Goal: Transaction & Acquisition: Purchase product/service

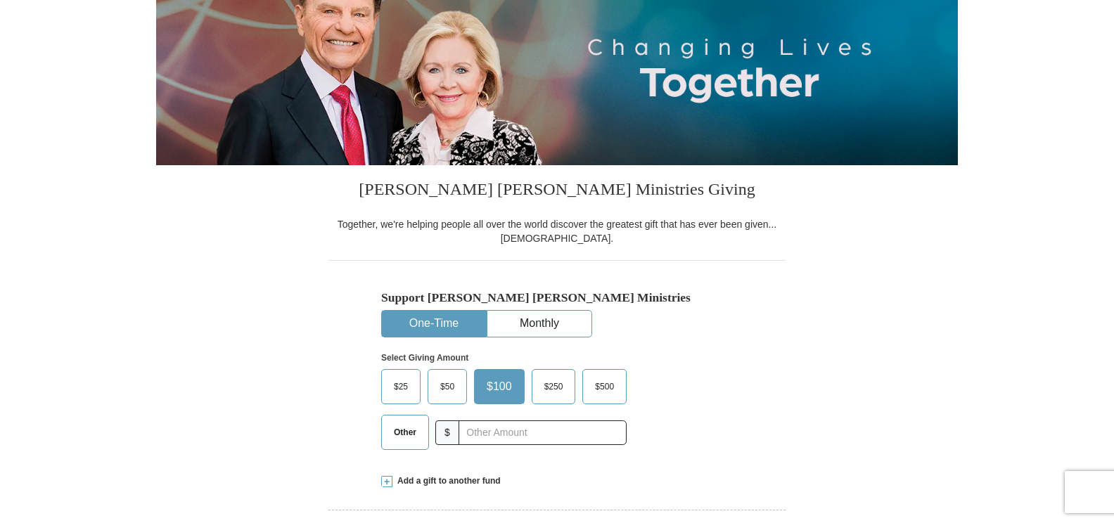
scroll to position [211, 0]
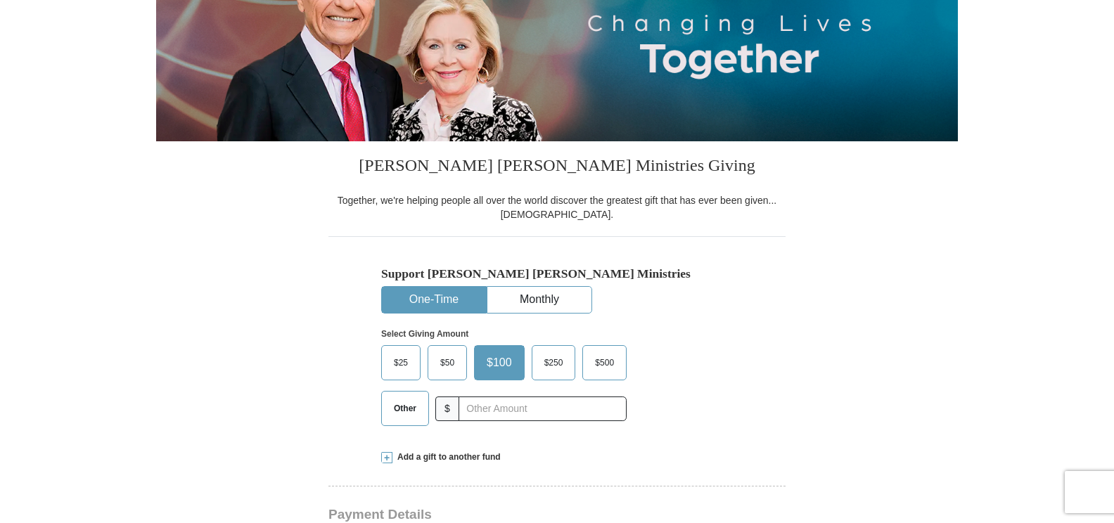
click at [417, 299] on button "One-Time" at bounding box center [434, 300] width 104 height 26
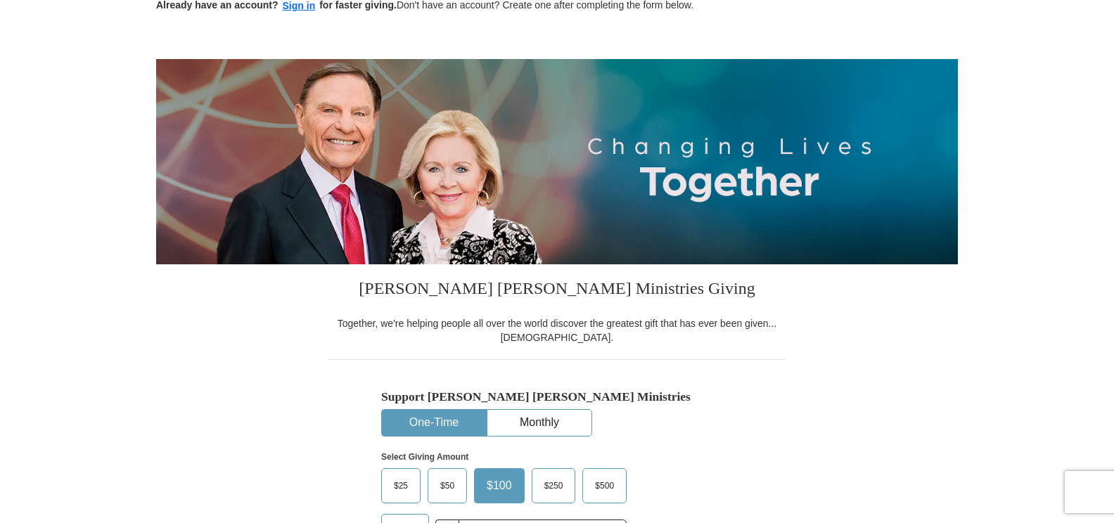
scroll to position [0, 0]
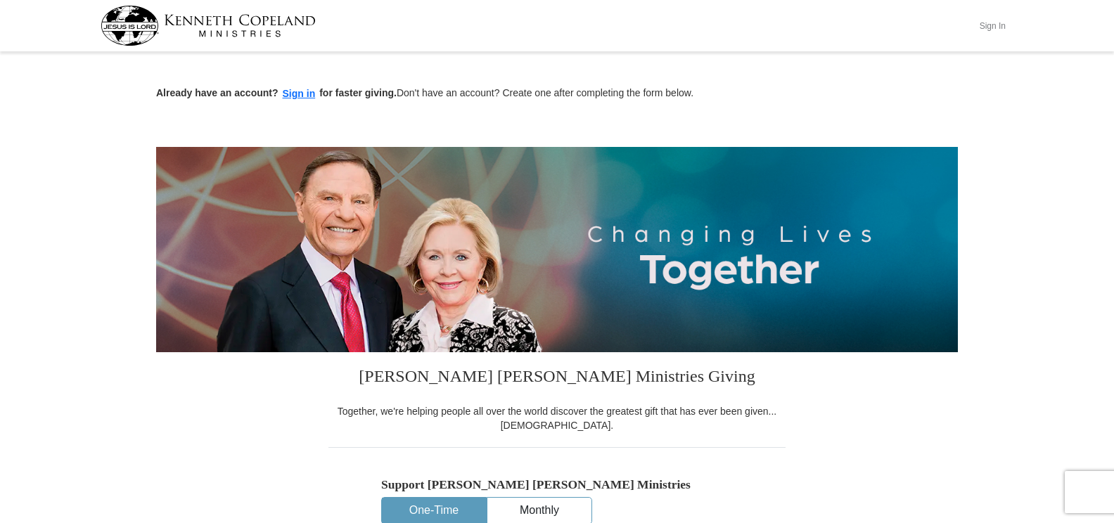
click at [990, 29] on button "Sign In" at bounding box center [992, 26] width 42 height 22
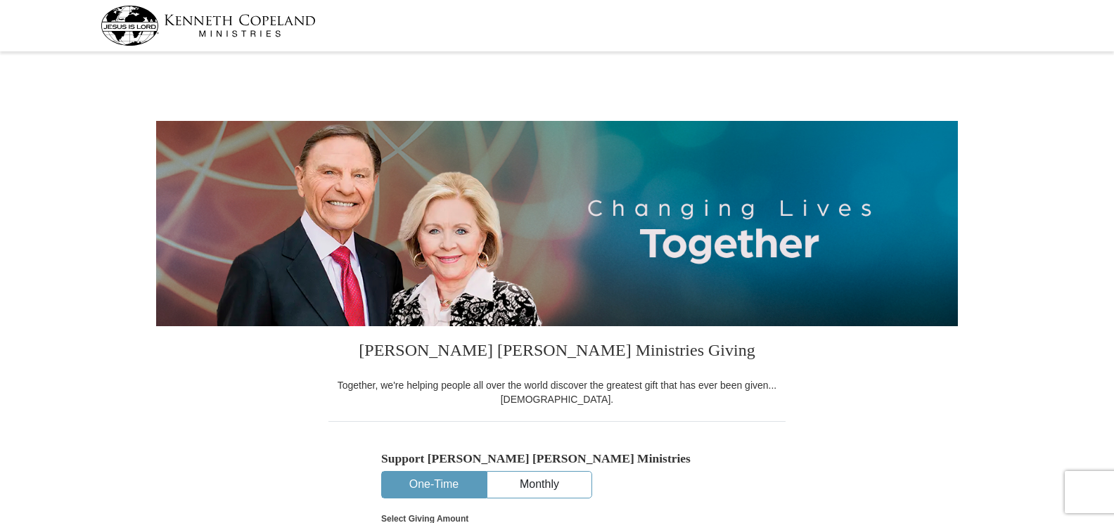
select select "MI"
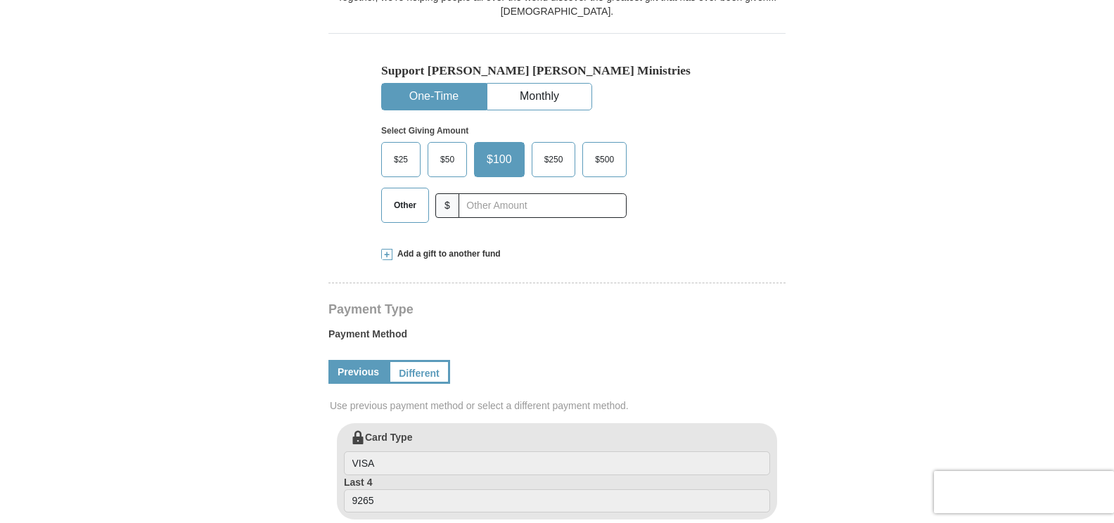
scroll to position [422, 0]
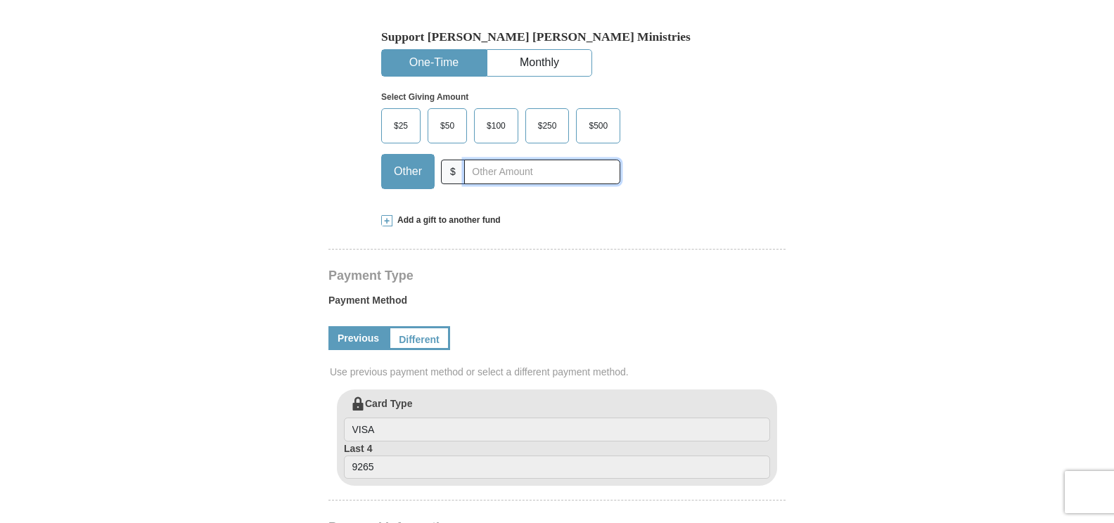
click at [478, 174] on input "text" at bounding box center [542, 172] width 156 height 25
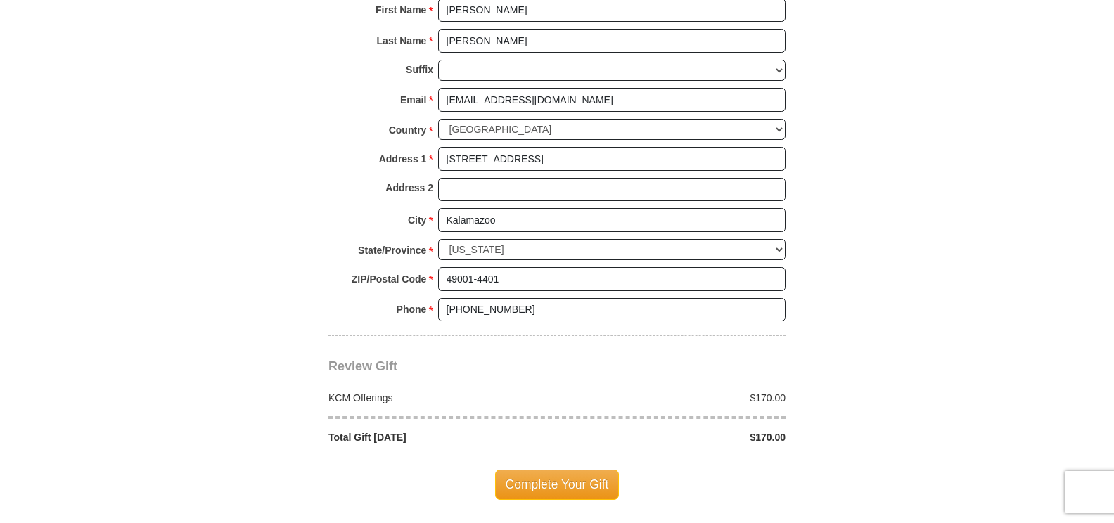
scroll to position [1055, 0]
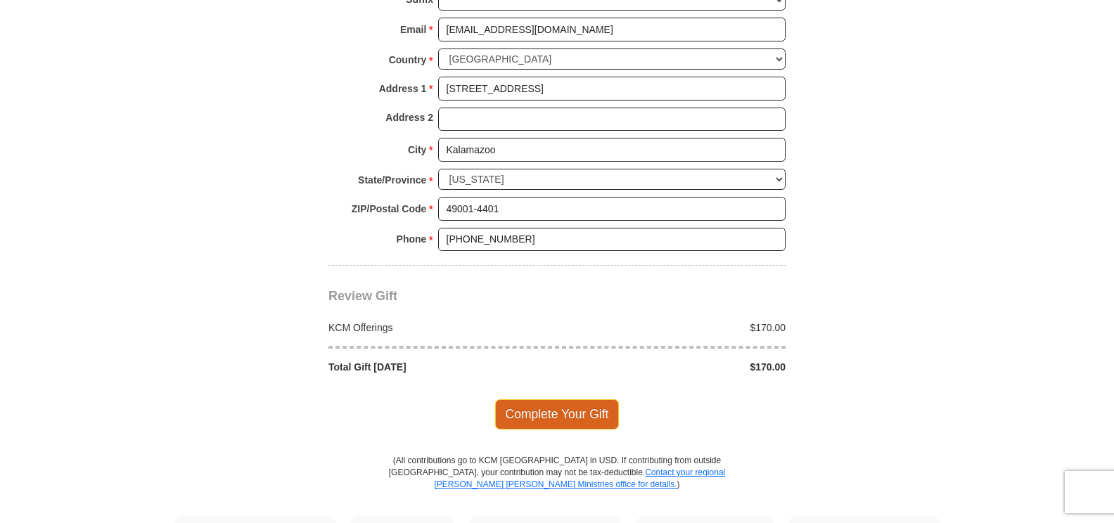
type input "170.00"
click at [553, 416] on span "Complete Your Gift" at bounding box center [557, 414] width 124 height 30
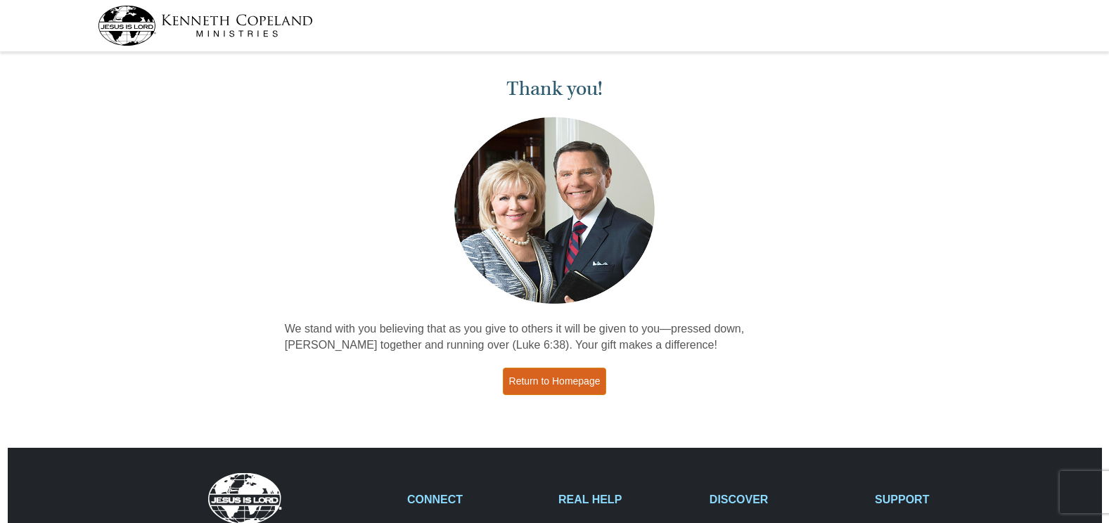
click at [540, 379] on link "Return to Homepage" at bounding box center [555, 381] width 104 height 27
